Goal: Transaction & Acquisition: Book appointment/travel/reservation

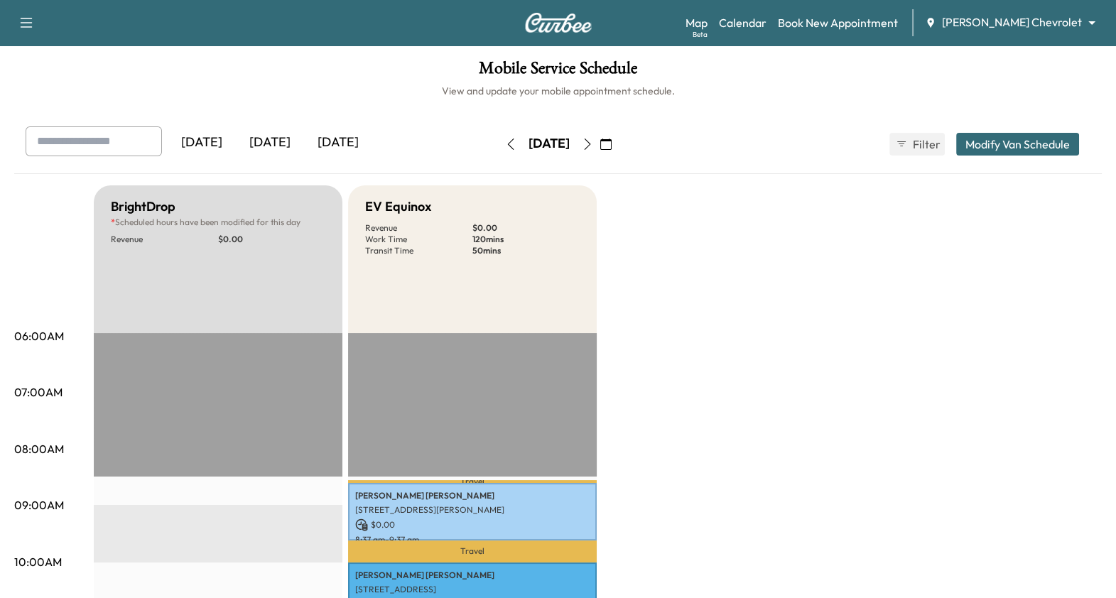
click at [896, 21] on link "Book New Appointment" at bounding box center [838, 22] width 120 height 17
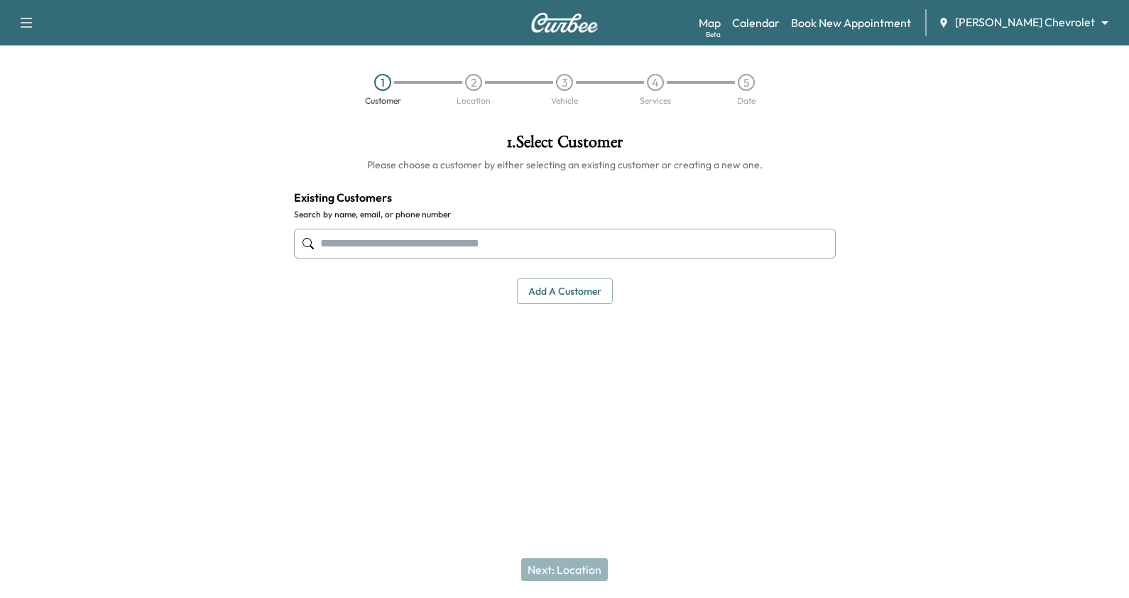
click at [572, 293] on button "Add a customer" at bounding box center [565, 291] width 96 height 26
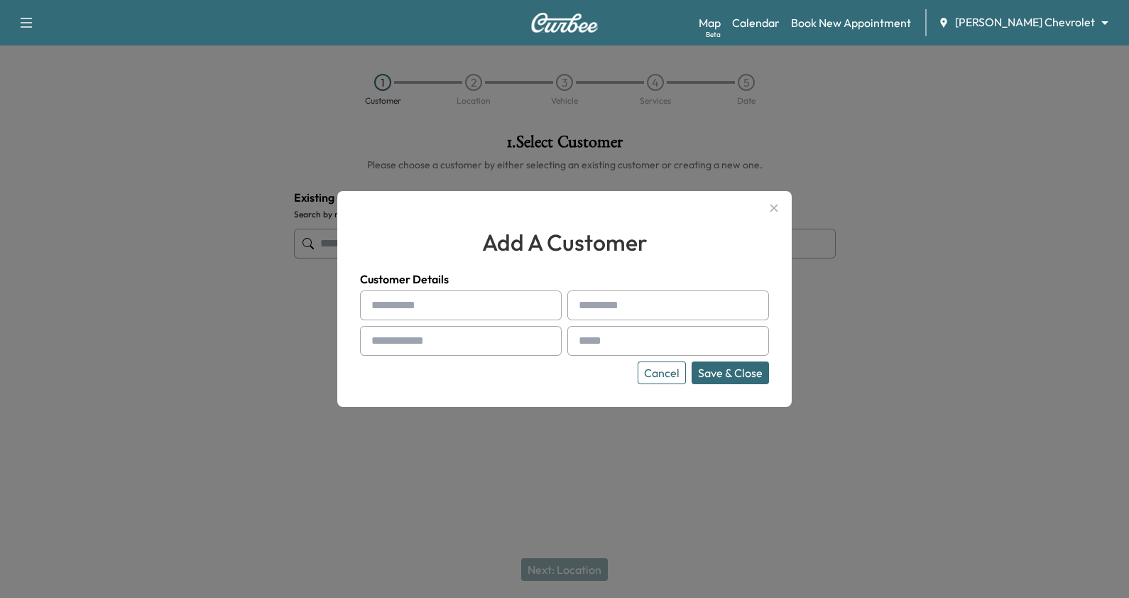
click at [490, 307] on input "text" at bounding box center [461, 306] width 202 height 30
drag, startPoint x: 470, startPoint y: 308, endPoint x: 465, endPoint y: 448, distance: 139.3
click at [465, 448] on div at bounding box center [564, 299] width 1129 height 598
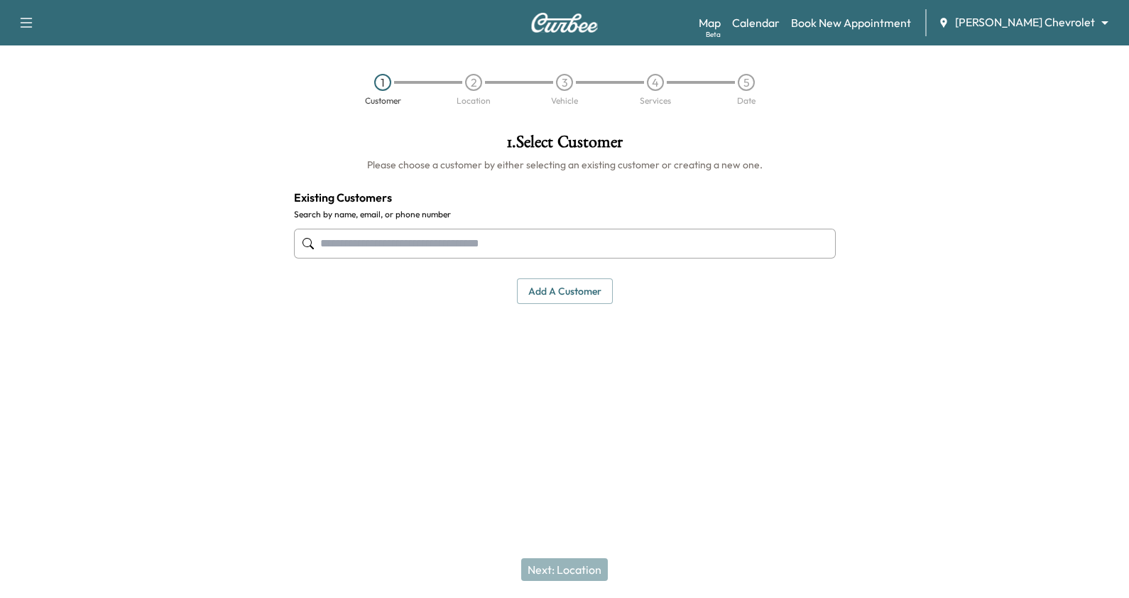
paste input "**********"
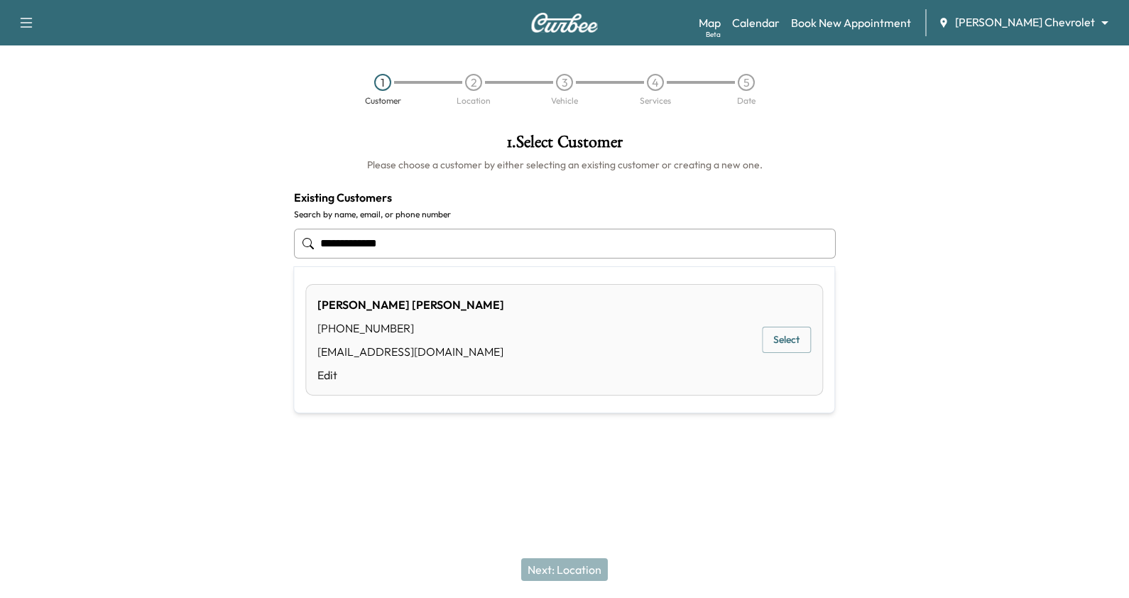
click at [460, 331] on div "[PERSON_NAME] [PHONE_NUMBER] [EMAIL_ADDRESS][DOMAIN_NAME] Edit Select" at bounding box center [564, 340] width 518 height 112
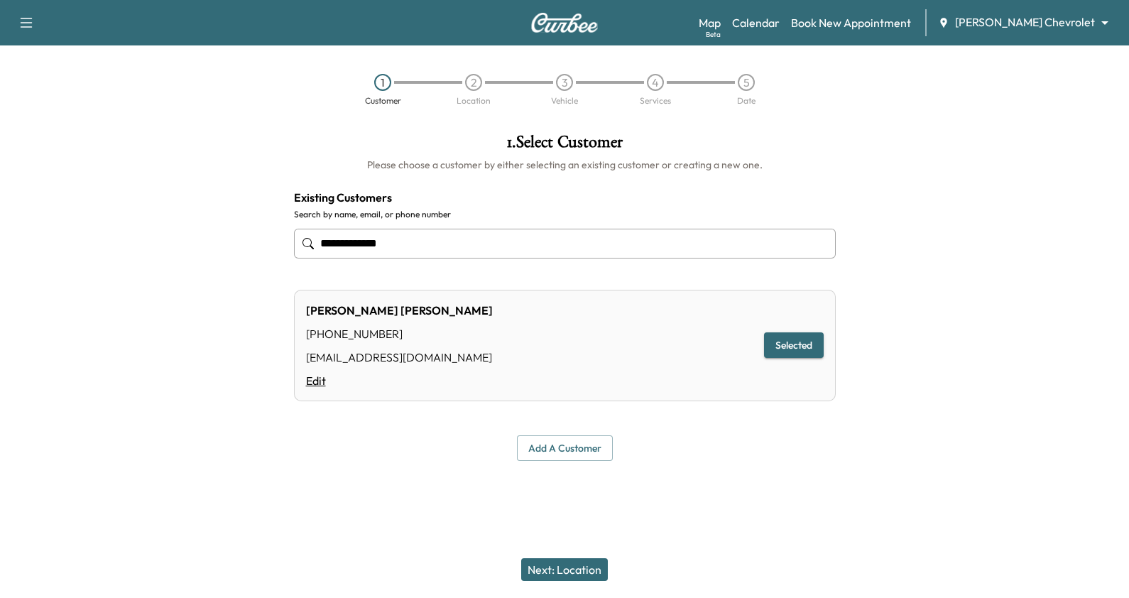
type input "**********"
click at [310, 384] on link "Edit" at bounding box center [399, 380] width 187 height 17
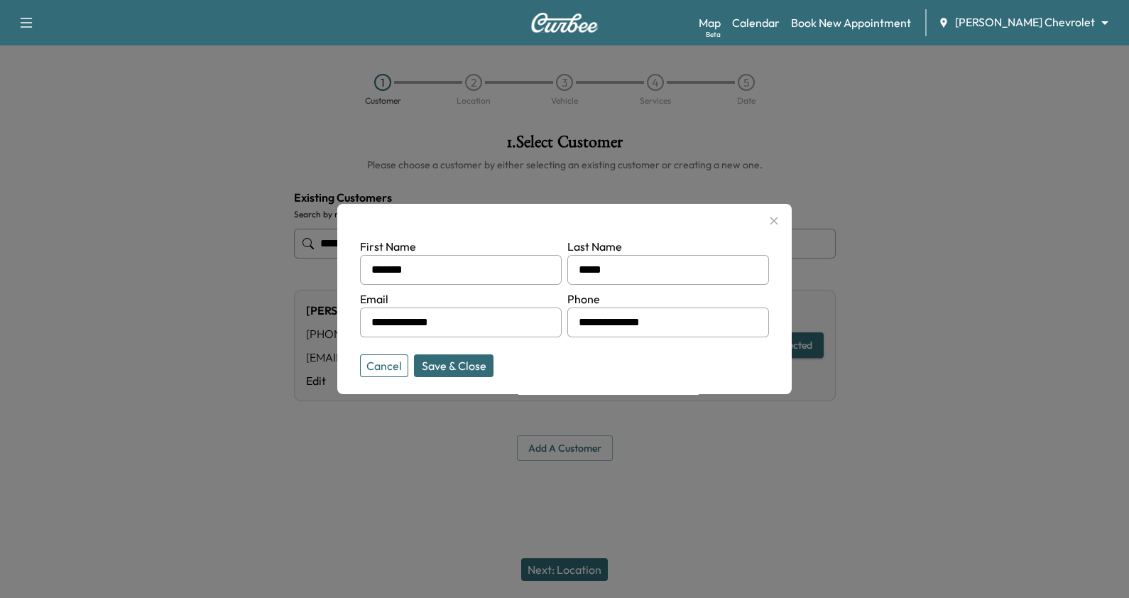
drag, startPoint x: 501, startPoint y: 320, endPoint x: 341, endPoint y: 307, distance: 160.3
click at [341, 307] on div "**********" at bounding box center [564, 299] width 455 height 190
click at [408, 324] on input "**********" at bounding box center [461, 323] width 202 height 30
type input "**********"
click at [465, 366] on button "Save & Close" at bounding box center [454, 365] width 80 height 23
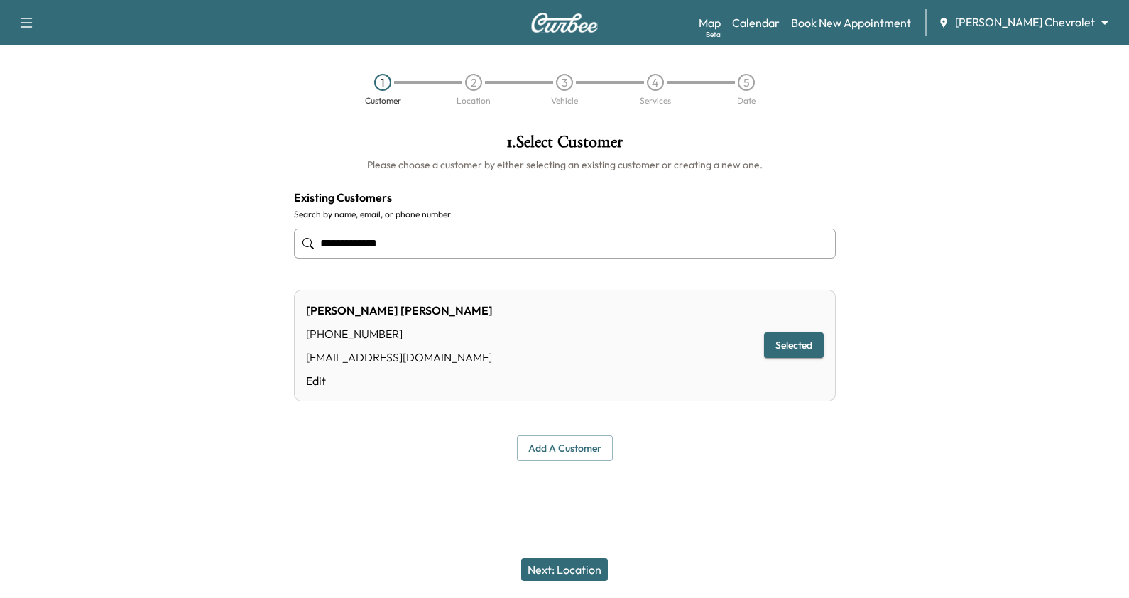
click at [563, 566] on button "Next: Location" at bounding box center [564, 569] width 87 height 23
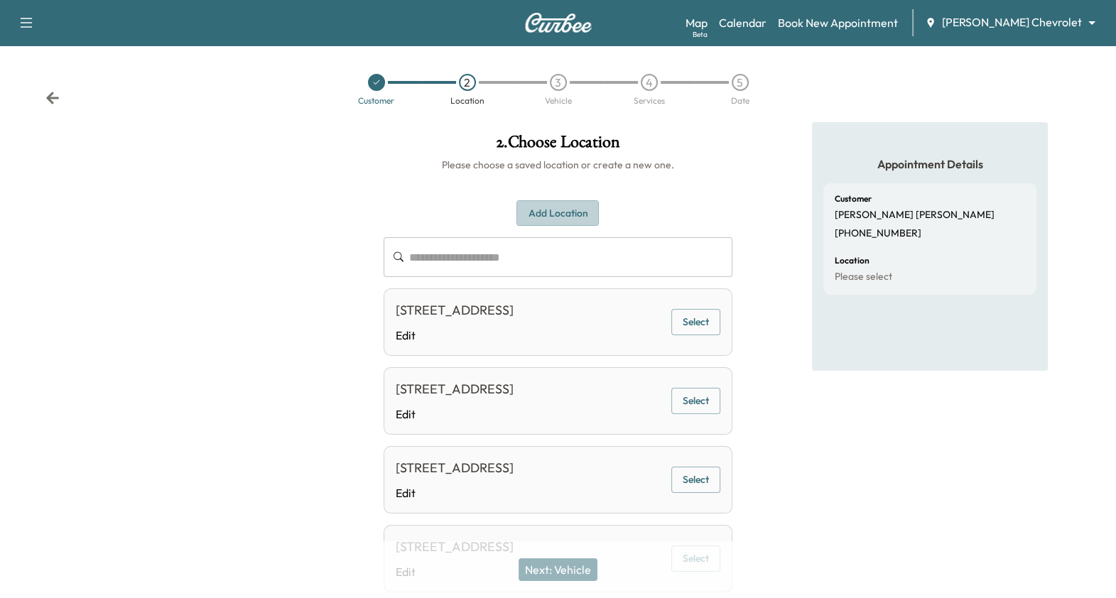
click at [560, 219] on button "Add Location" at bounding box center [557, 213] width 82 height 26
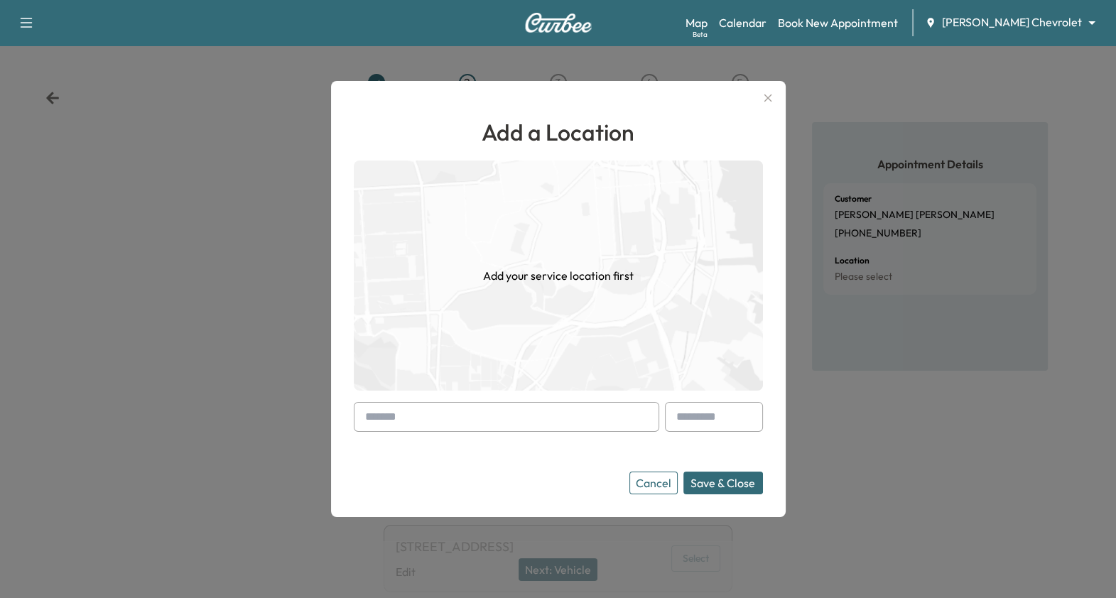
click at [445, 406] on input "text" at bounding box center [506, 417] width 305 height 30
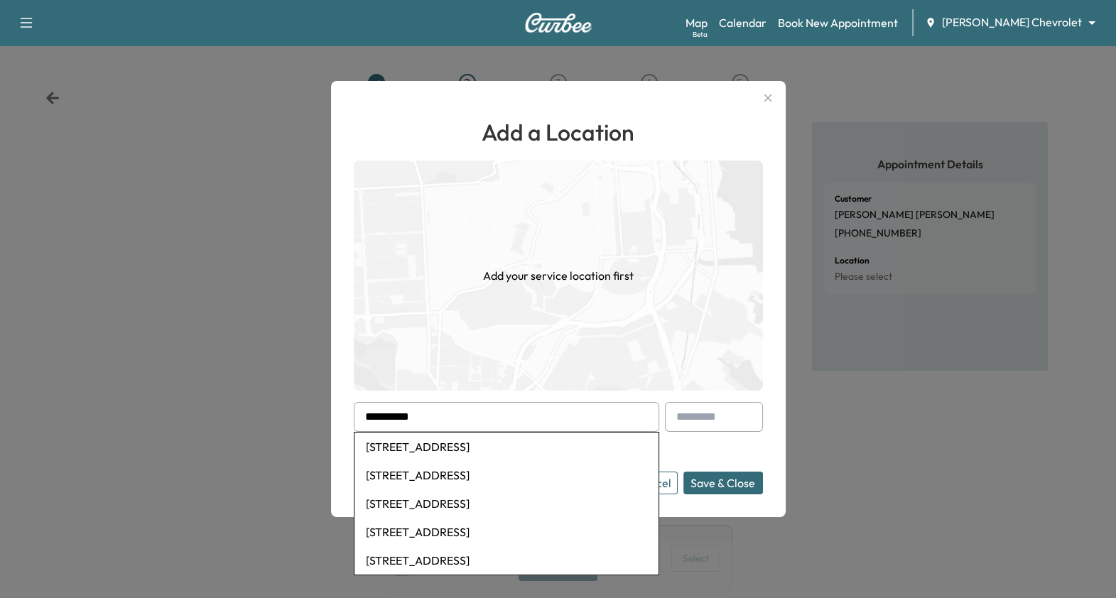
click at [471, 451] on li "[STREET_ADDRESS]" at bounding box center [506, 447] width 304 height 28
type input "**********"
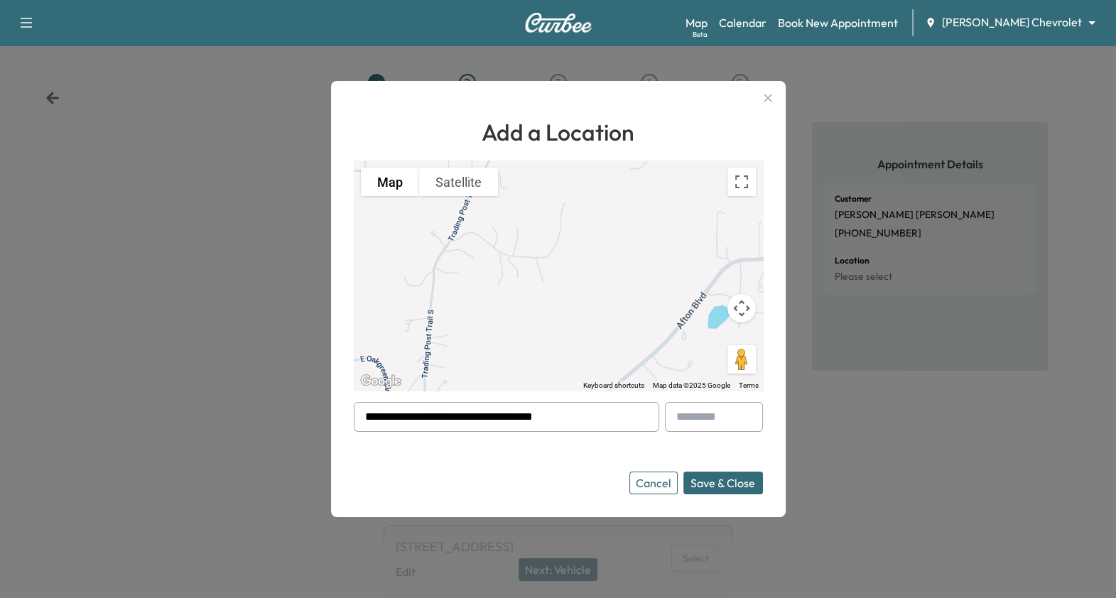
click at [728, 479] on button "Save & Close" at bounding box center [723, 483] width 80 height 23
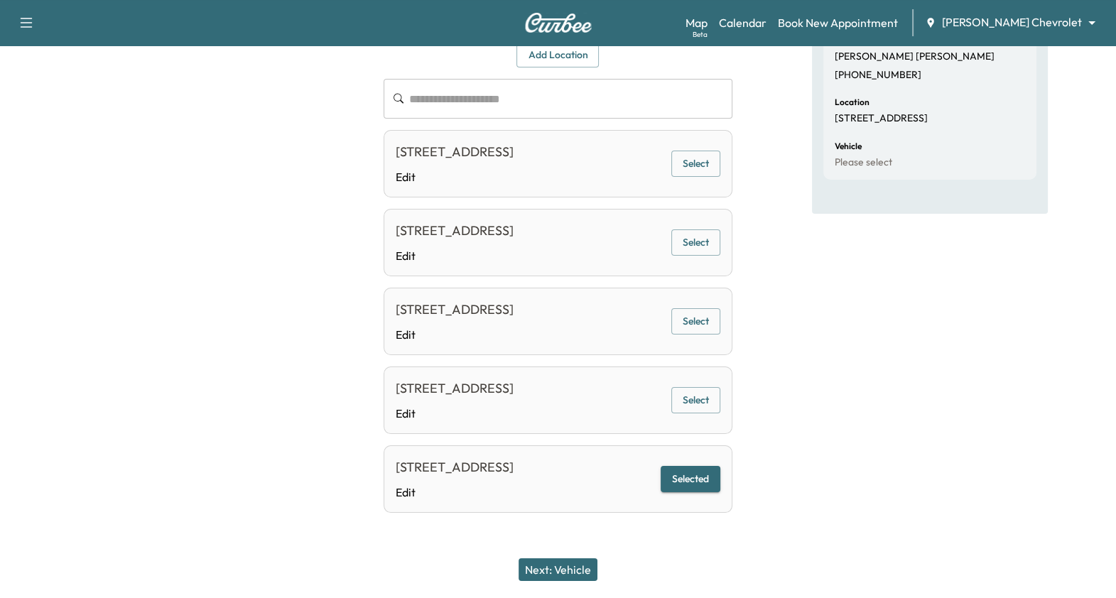
scroll to position [168, 0]
click at [570, 566] on button "Next: Vehicle" at bounding box center [558, 569] width 79 height 23
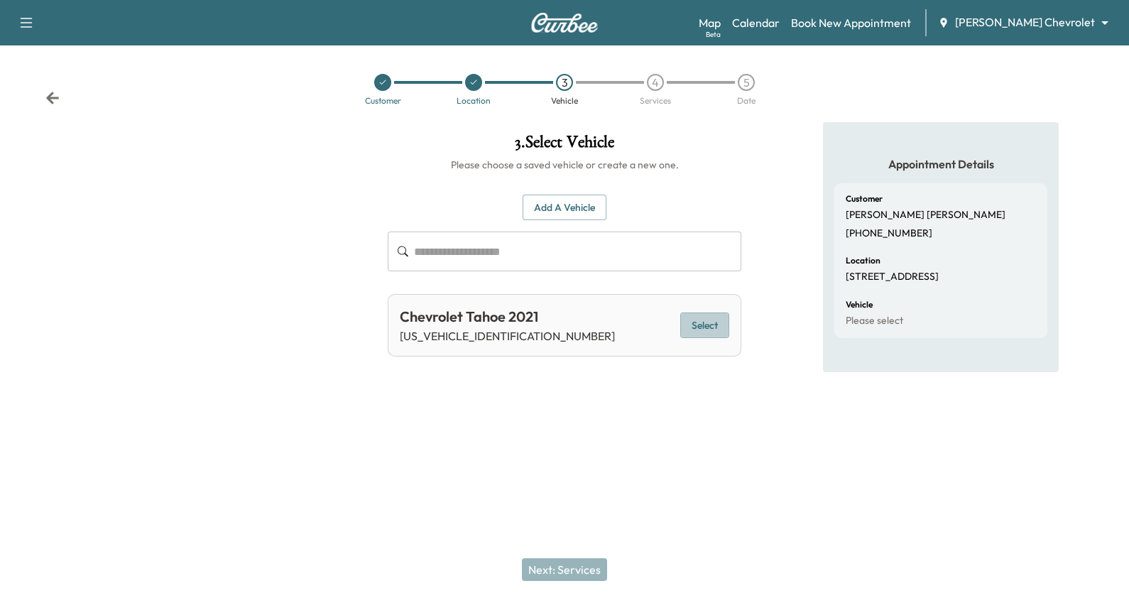
click at [693, 335] on button "Select" at bounding box center [705, 326] width 49 height 26
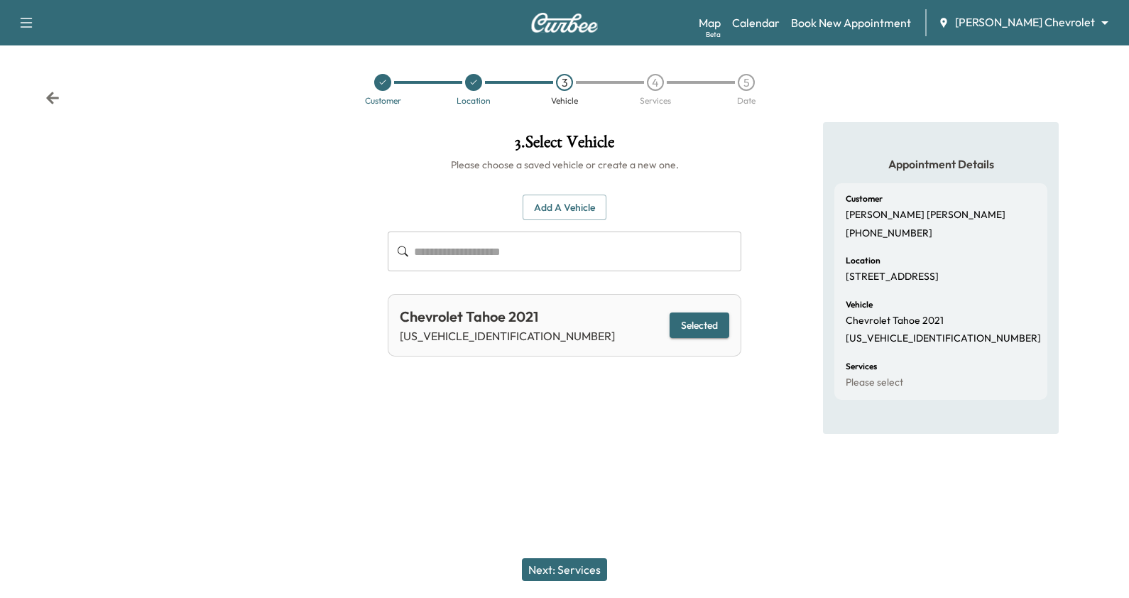
click at [590, 570] on button "Next: Services" at bounding box center [564, 569] width 85 height 23
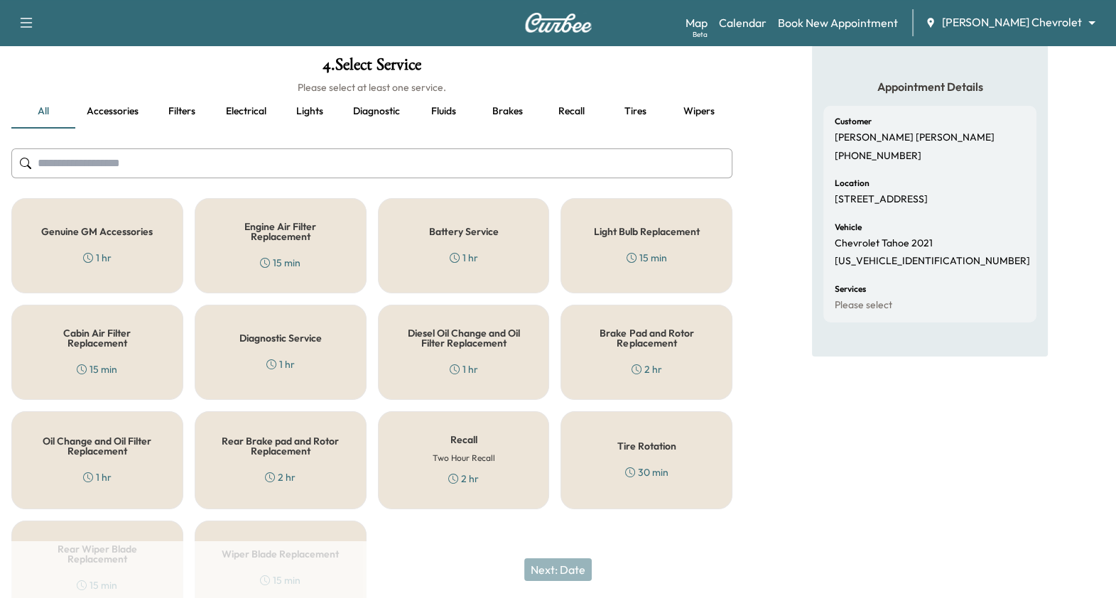
scroll to position [81, 0]
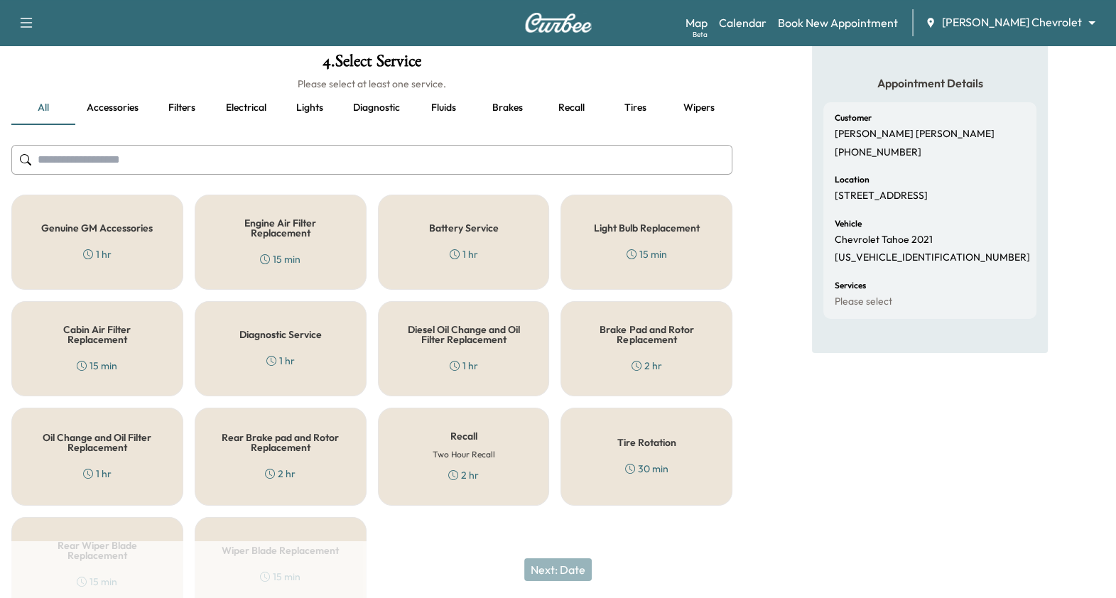
click at [96, 225] on h5 "Genuine GM Accessories" at bounding box center [97, 228] width 112 height 10
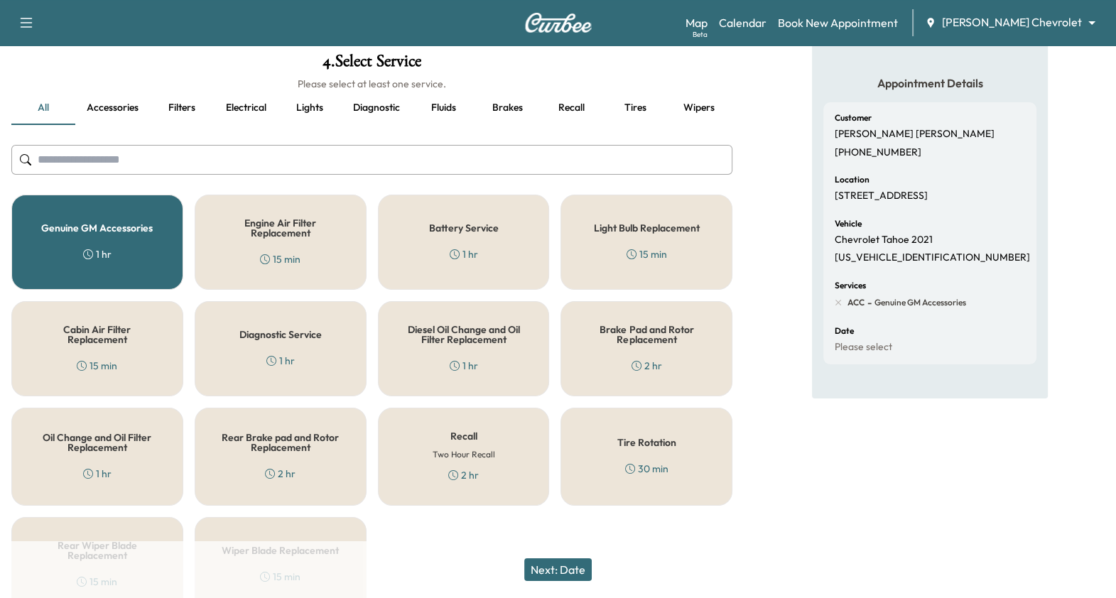
click at [550, 573] on button "Next: Date" at bounding box center [557, 569] width 67 height 23
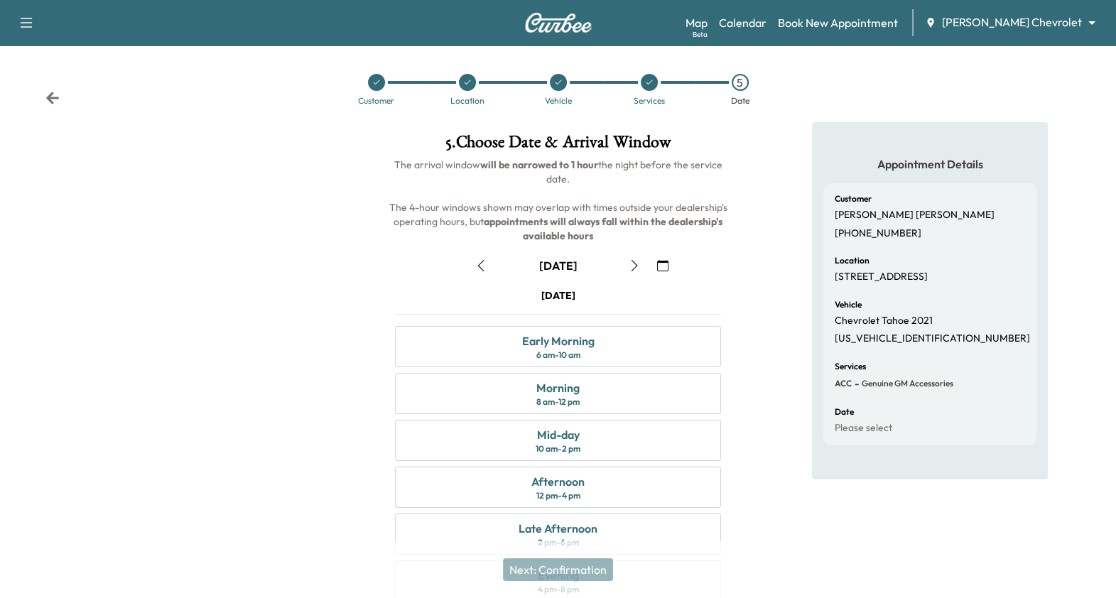
click at [661, 268] on icon "button" at bounding box center [662, 265] width 11 height 11
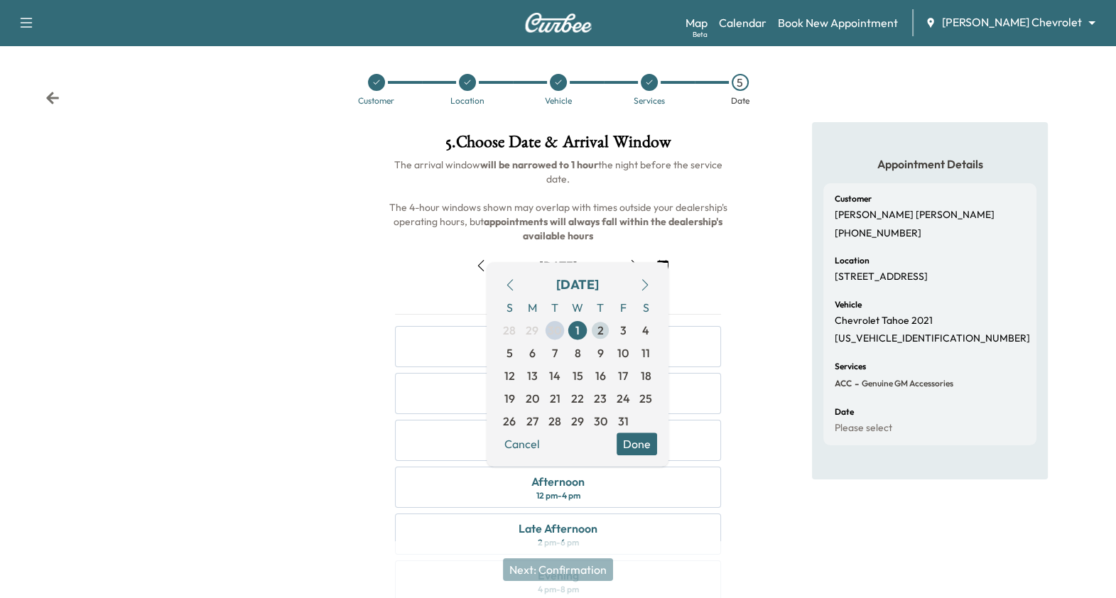
click at [600, 332] on span "2" at bounding box center [600, 330] width 6 height 17
click at [646, 447] on button "Done" at bounding box center [637, 444] width 40 height 23
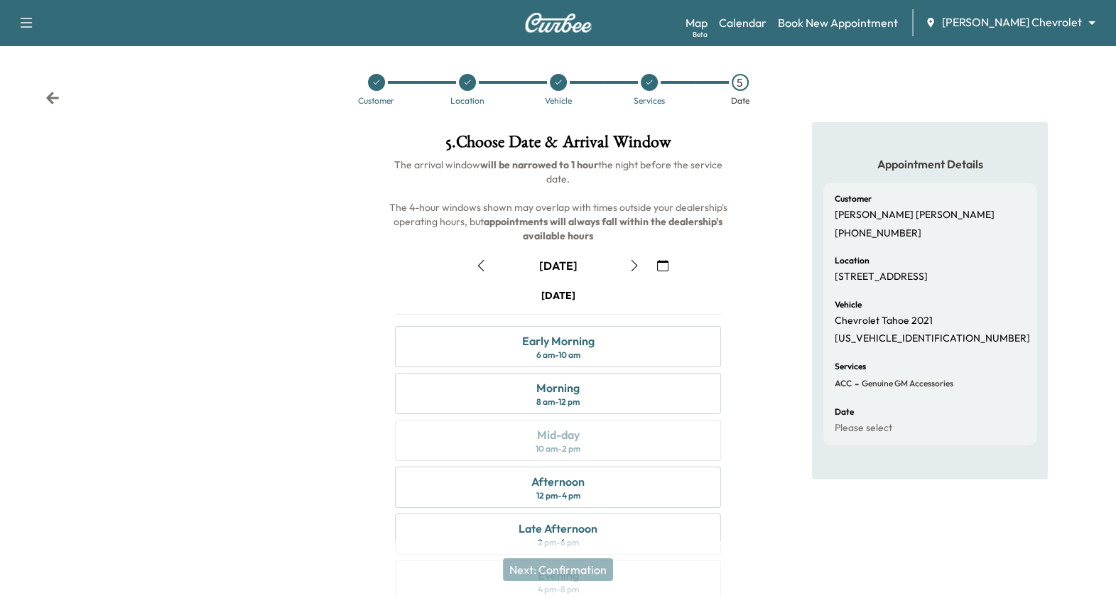
click at [673, 266] on button "button" at bounding box center [663, 265] width 24 height 23
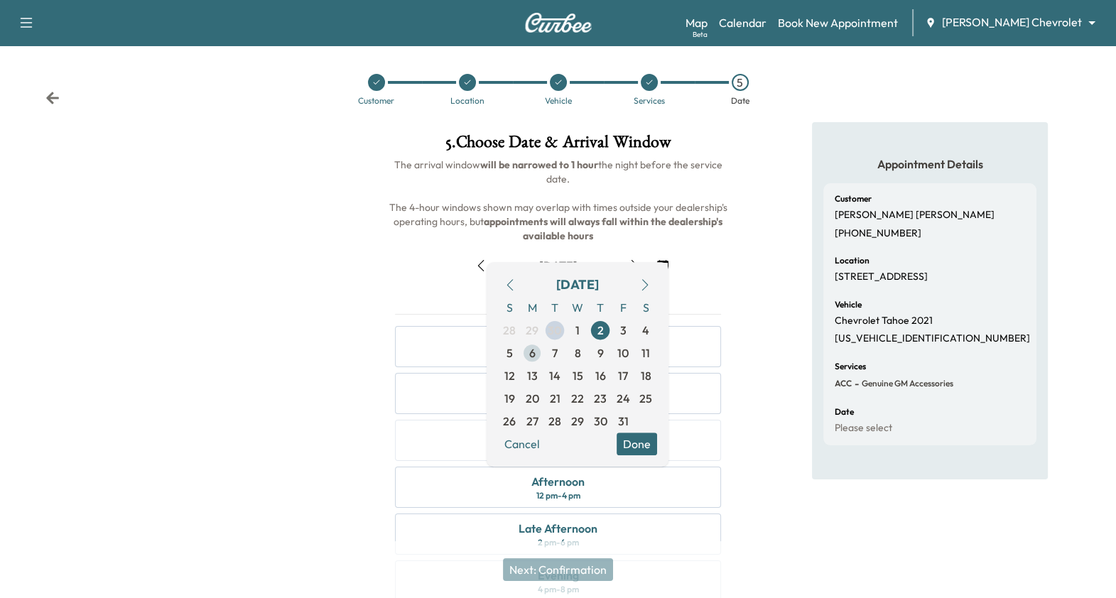
click at [536, 359] on span "6" at bounding box center [532, 353] width 23 height 23
click at [642, 439] on button "Done" at bounding box center [637, 444] width 40 height 23
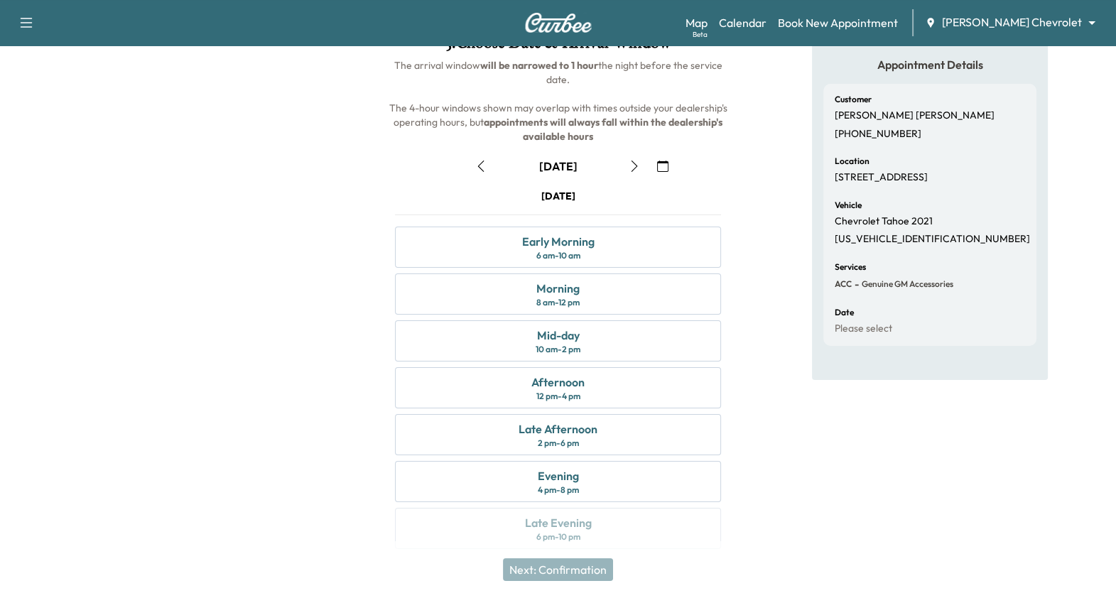
scroll to position [110, 0]
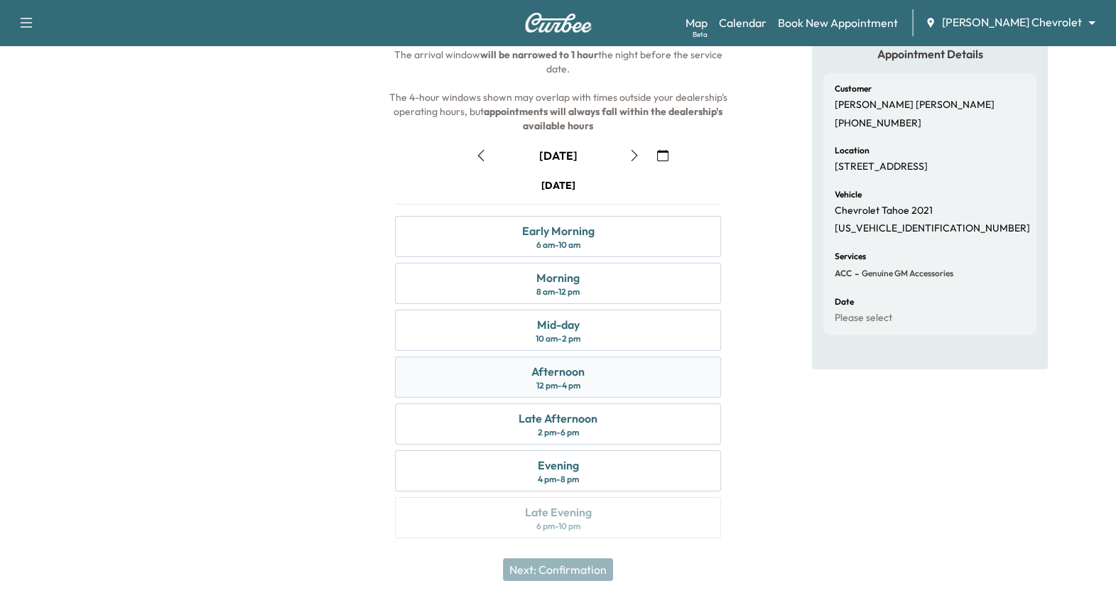
click at [615, 381] on div "Afternoon 12 pm - 4 pm" at bounding box center [558, 377] width 327 height 41
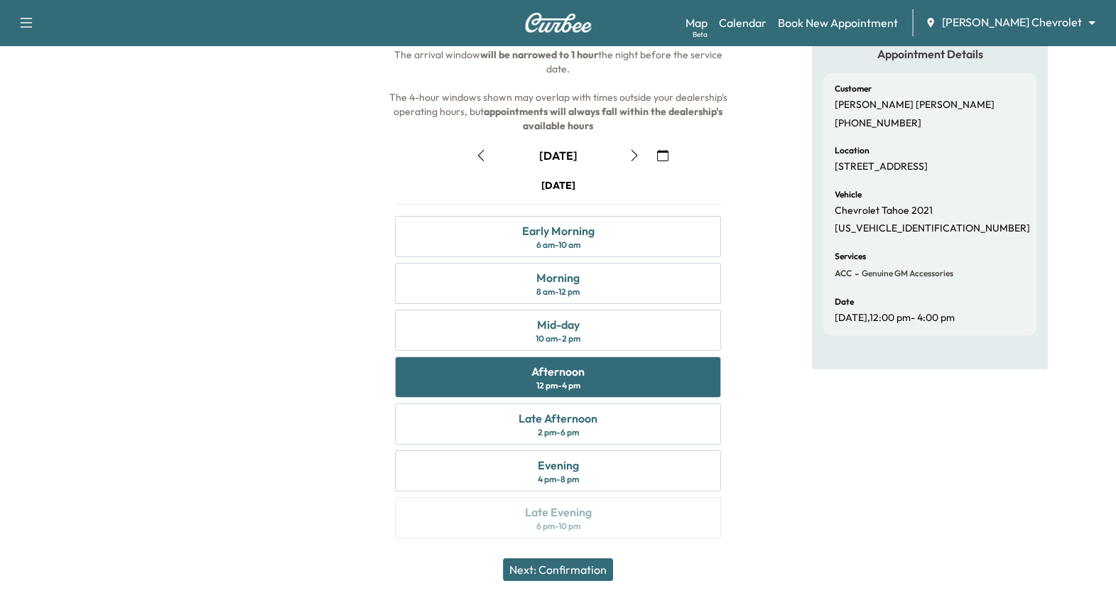
click at [598, 570] on button "Next: Confirmation" at bounding box center [558, 569] width 110 height 23
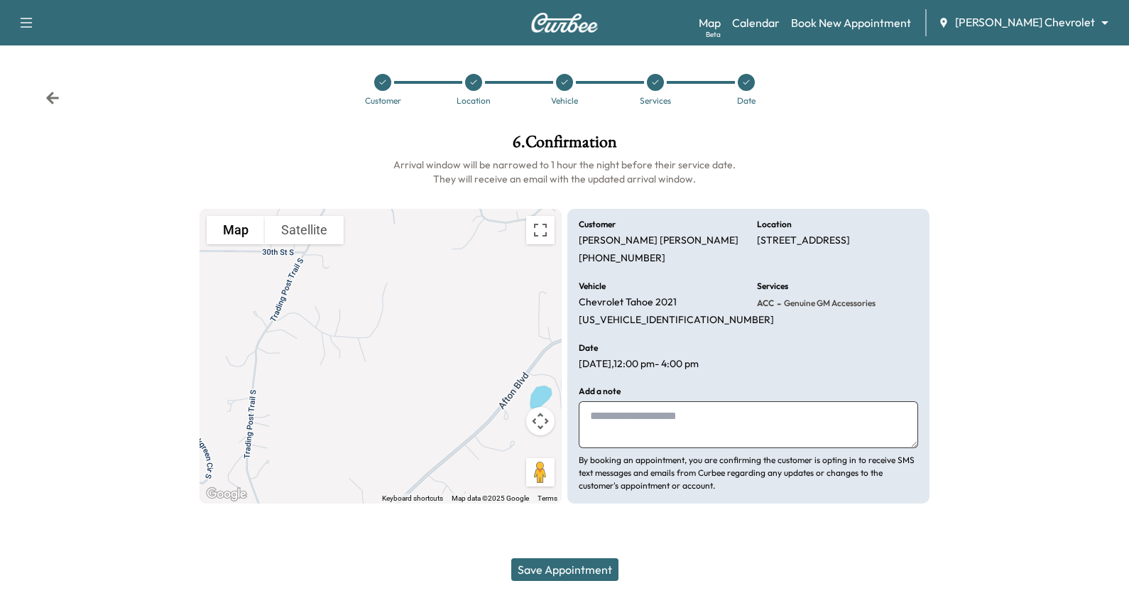
click at [595, 569] on button "Save Appointment" at bounding box center [564, 569] width 107 height 23
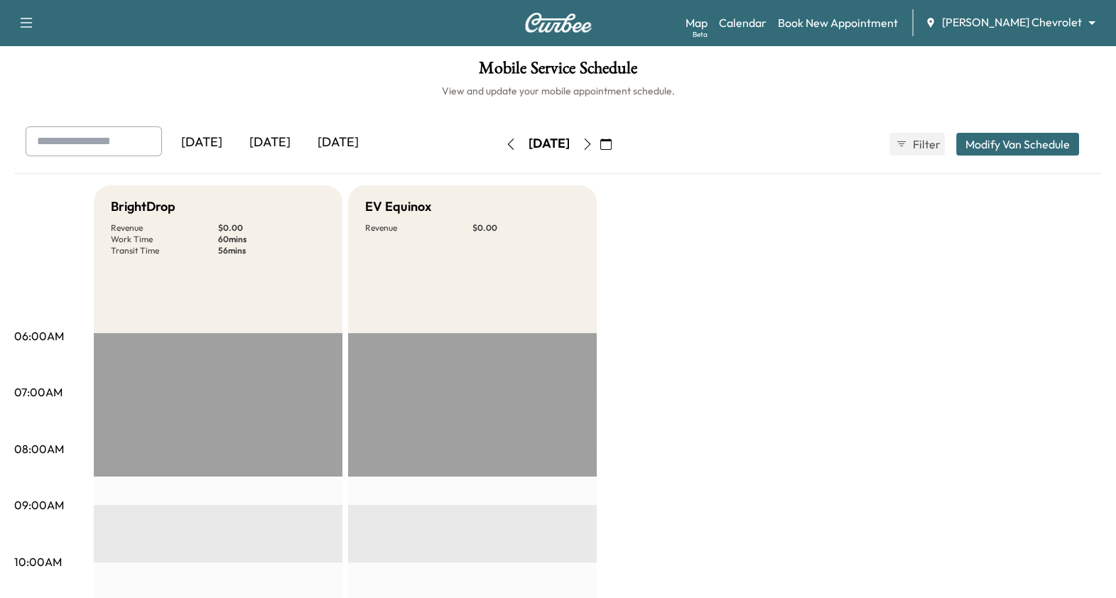
click at [985, 147] on button "Modify Van Schedule" at bounding box center [1017, 144] width 123 height 23
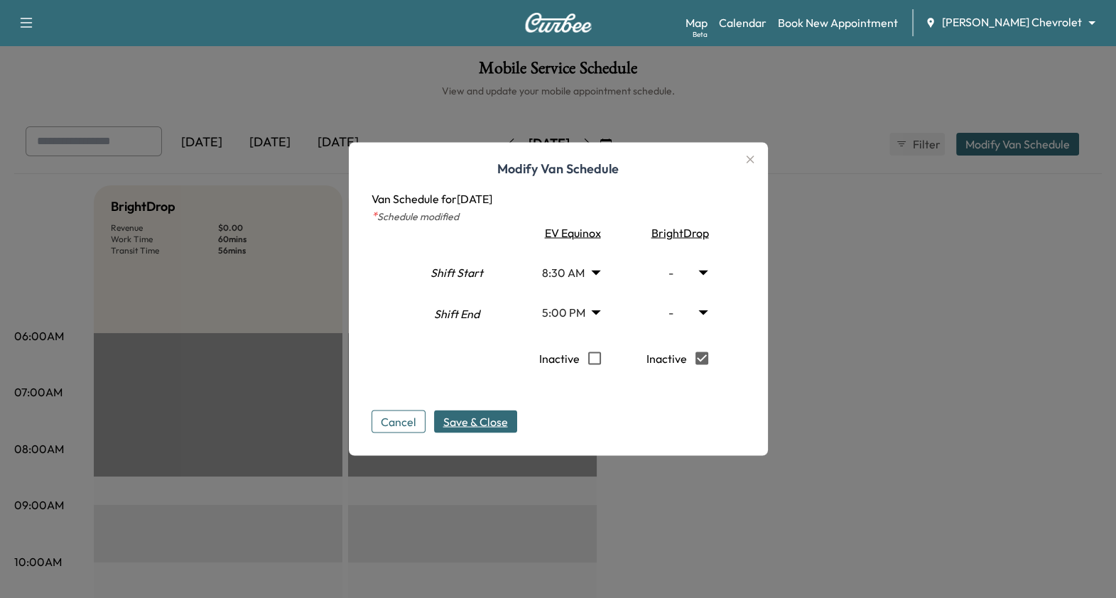
click at [506, 419] on span "Save & Close" at bounding box center [475, 421] width 65 height 17
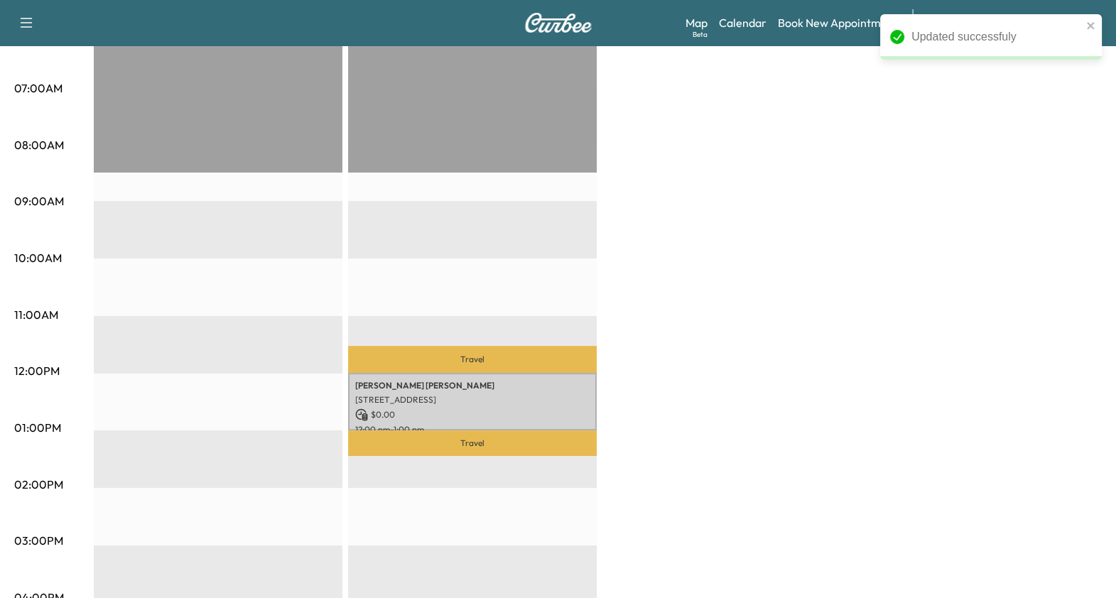
scroll to position [319, 0]
